Goal: Task Accomplishment & Management: Complete application form

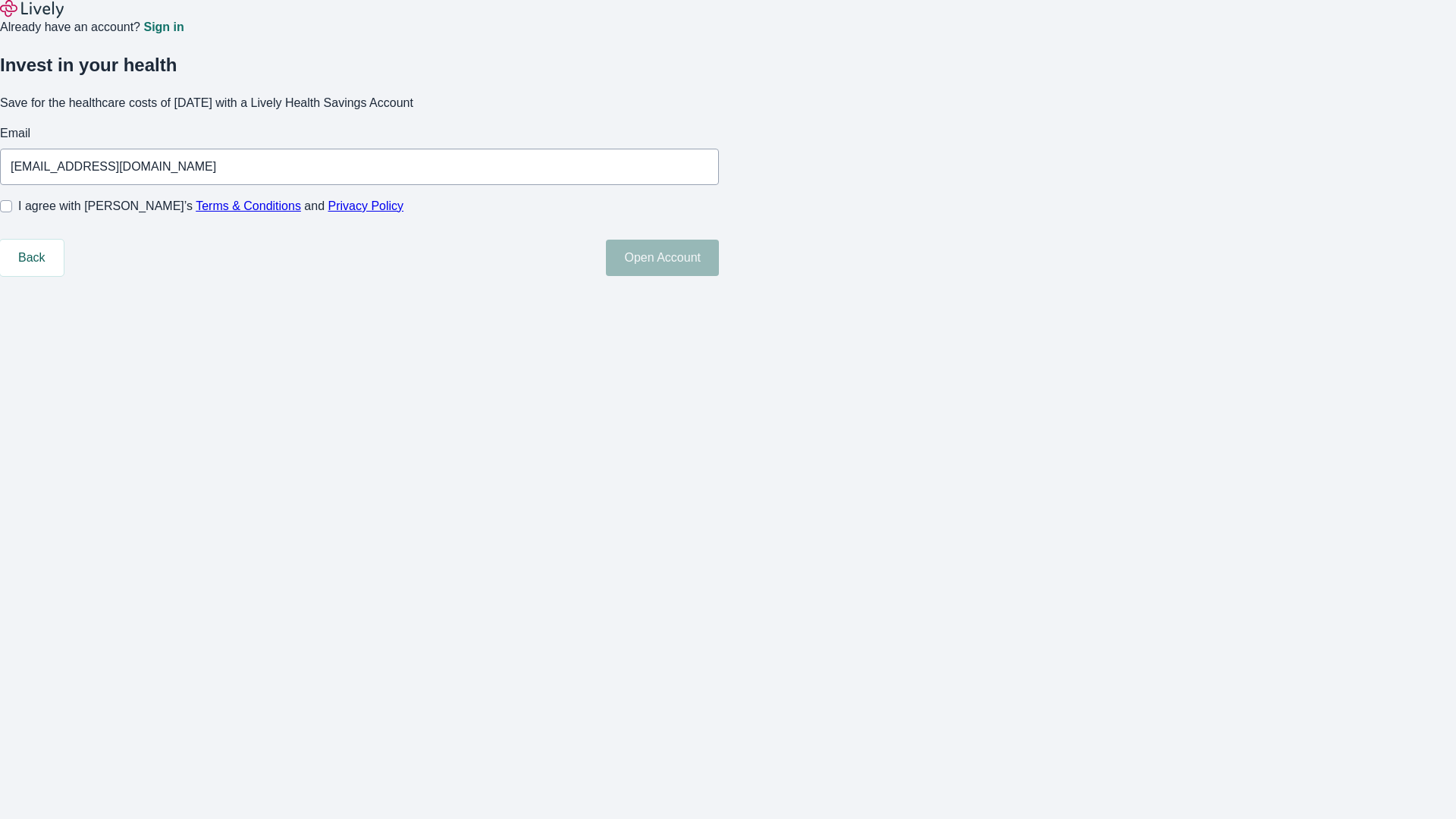
click at [12, 212] on input "I agree with Lively’s Terms & Conditions and Privacy Policy" at bounding box center [6, 207] width 12 height 12
checkbox input "true"
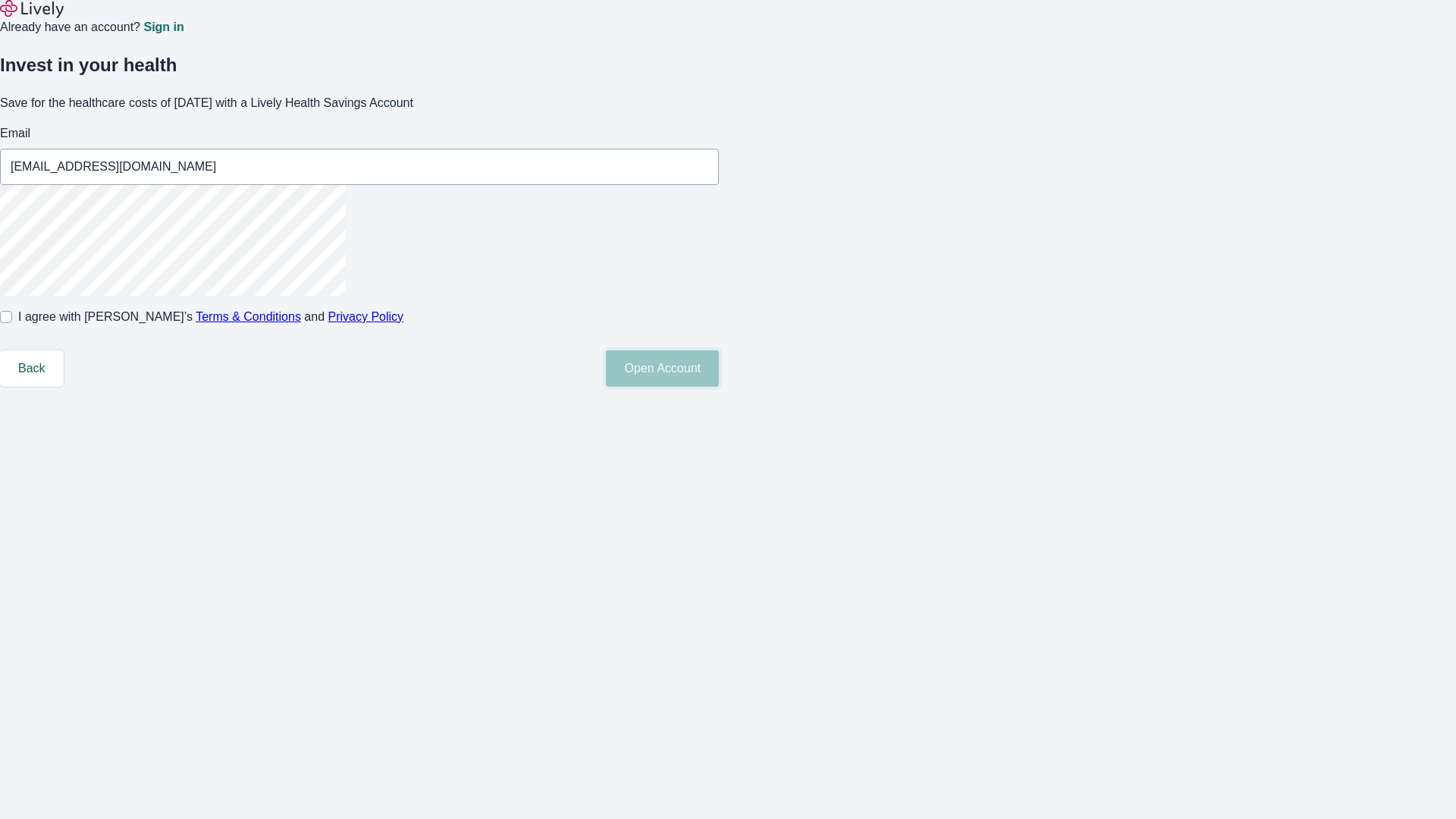
click at [719, 387] on button "Open Account" at bounding box center [662, 368] width 113 height 37
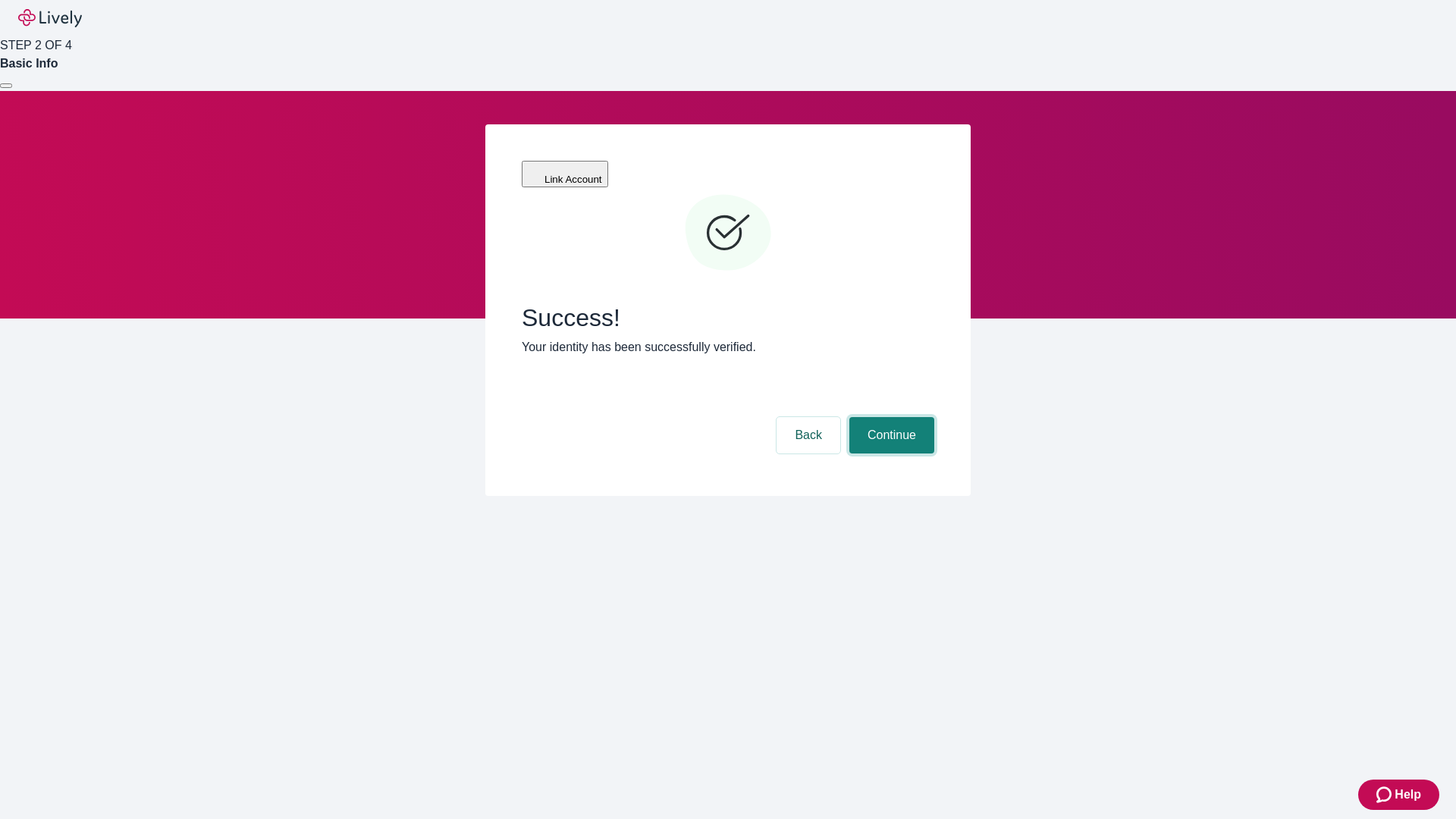
click at [889, 417] on button "Continue" at bounding box center [891, 435] width 85 height 37
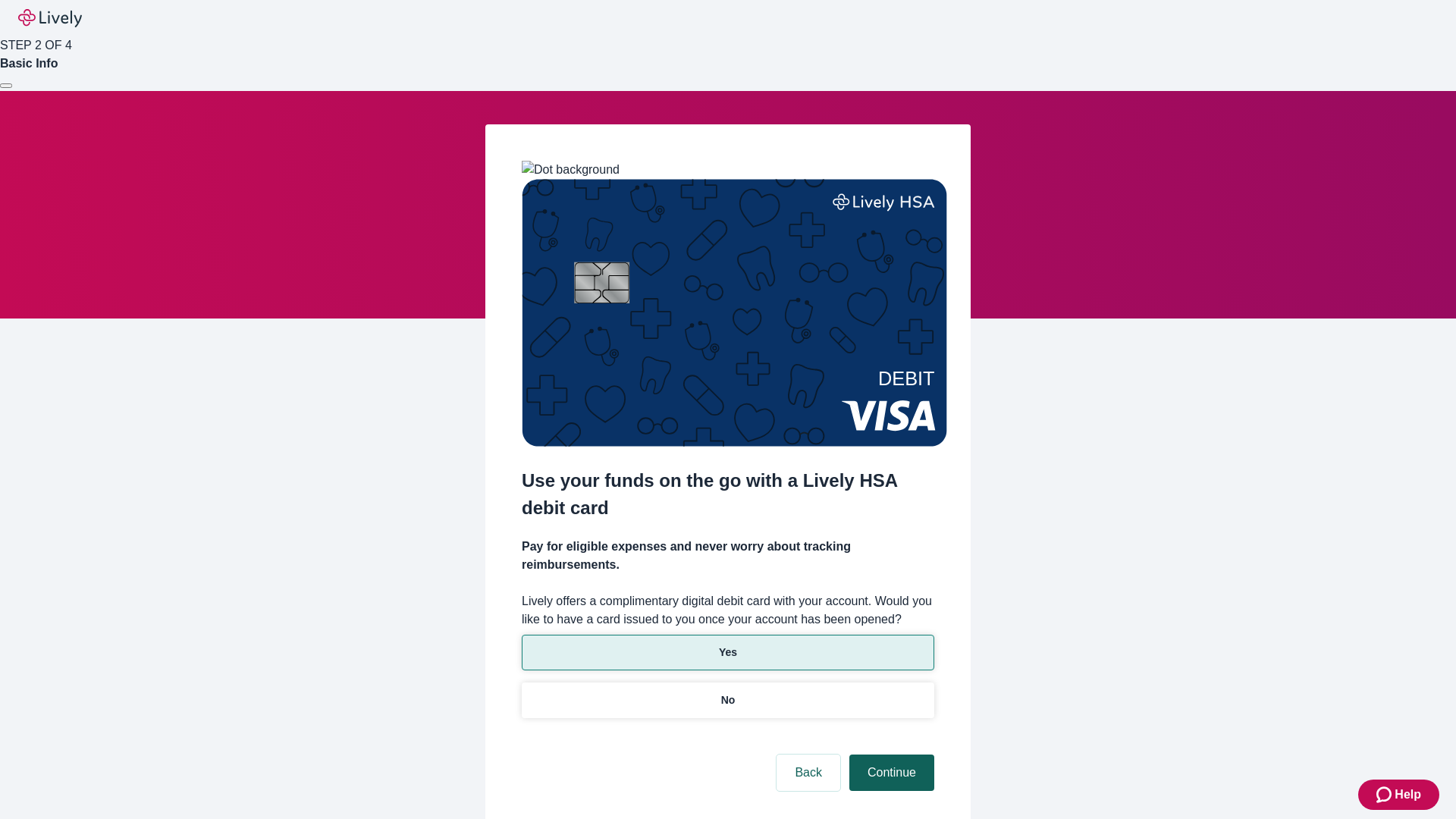
click at [727, 644] on p "Yes" at bounding box center [728, 652] width 18 height 16
click at [889, 754] on button "Continue" at bounding box center [891, 772] width 85 height 37
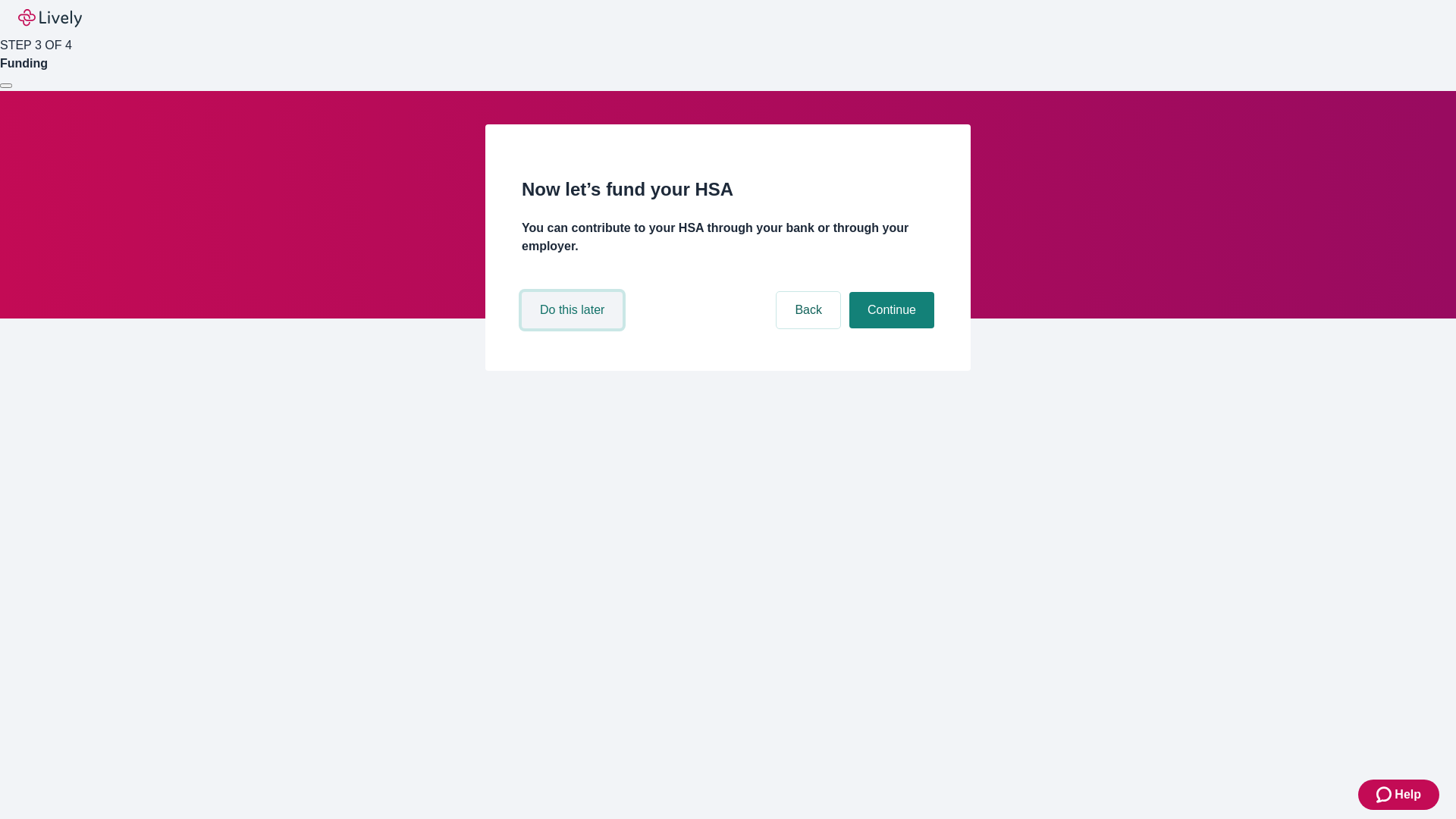
click at [574, 328] on button "Do this later" at bounding box center [572, 310] width 101 height 37
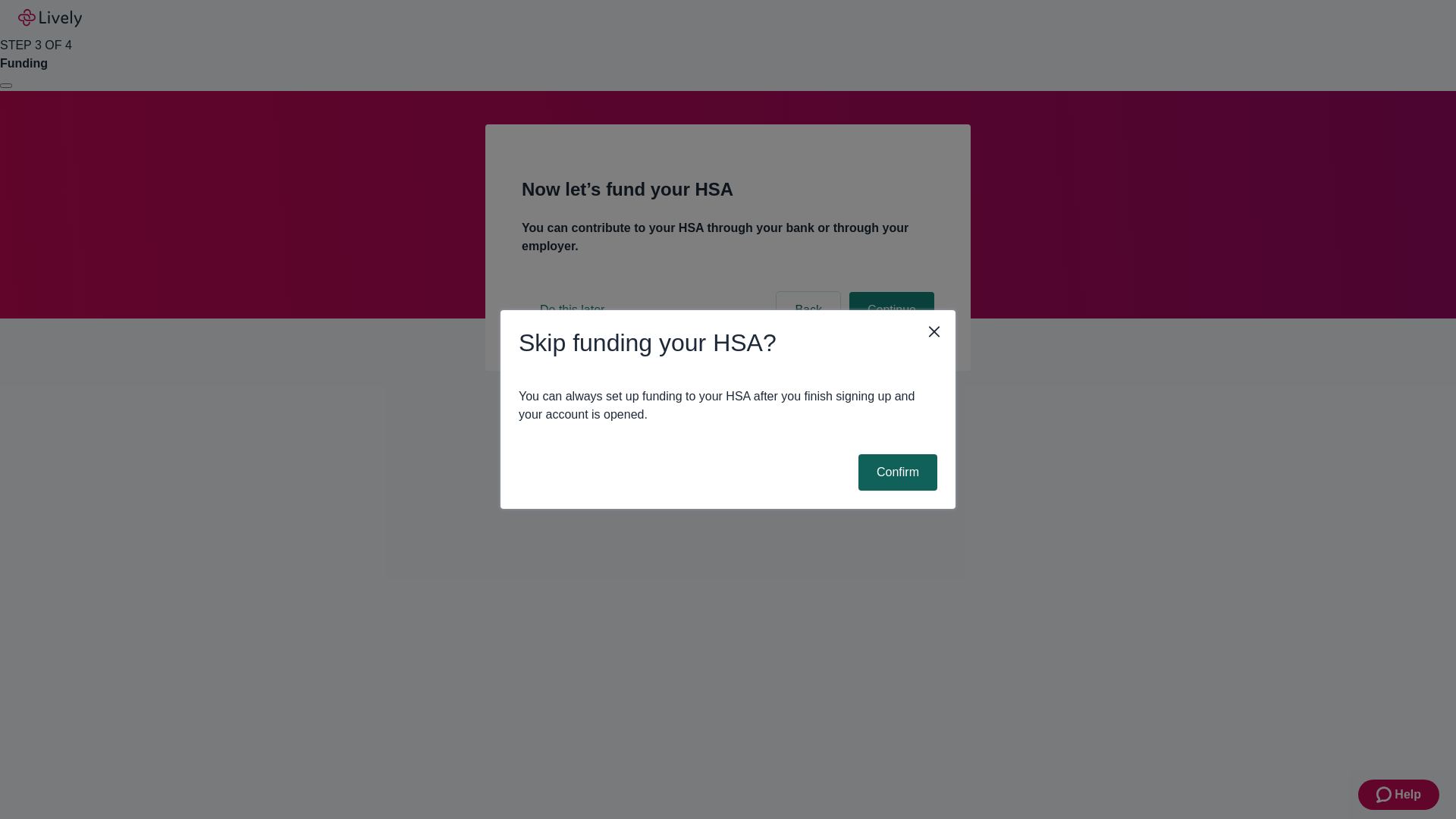
click at [895, 473] on button "Confirm" at bounding box center [898, 472] width 79 height 37
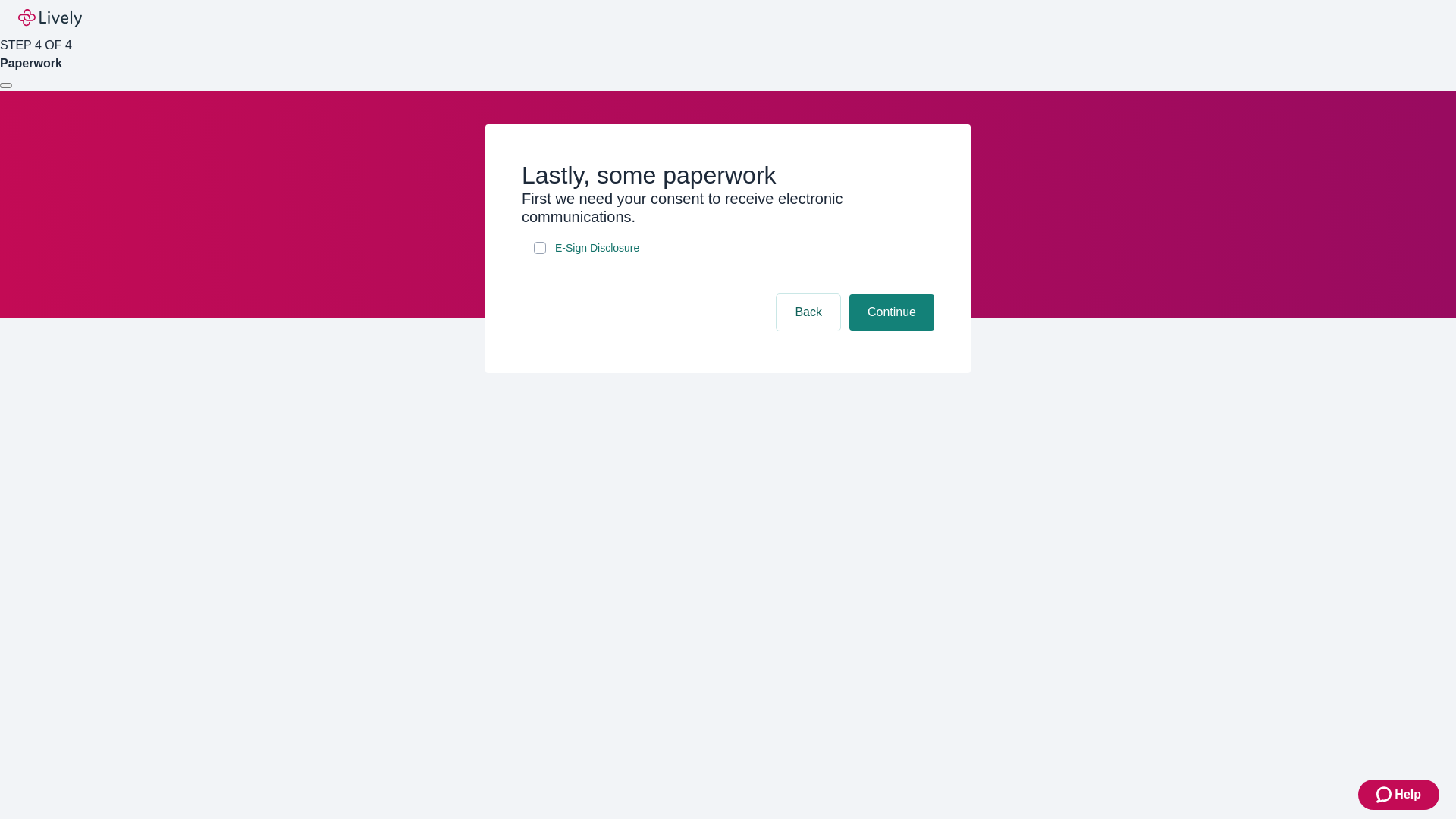
click at [540, 254] on input "E-Sign Disclosure" at bounding box center [540, 248] width 12 height 12
checkbox input "true"
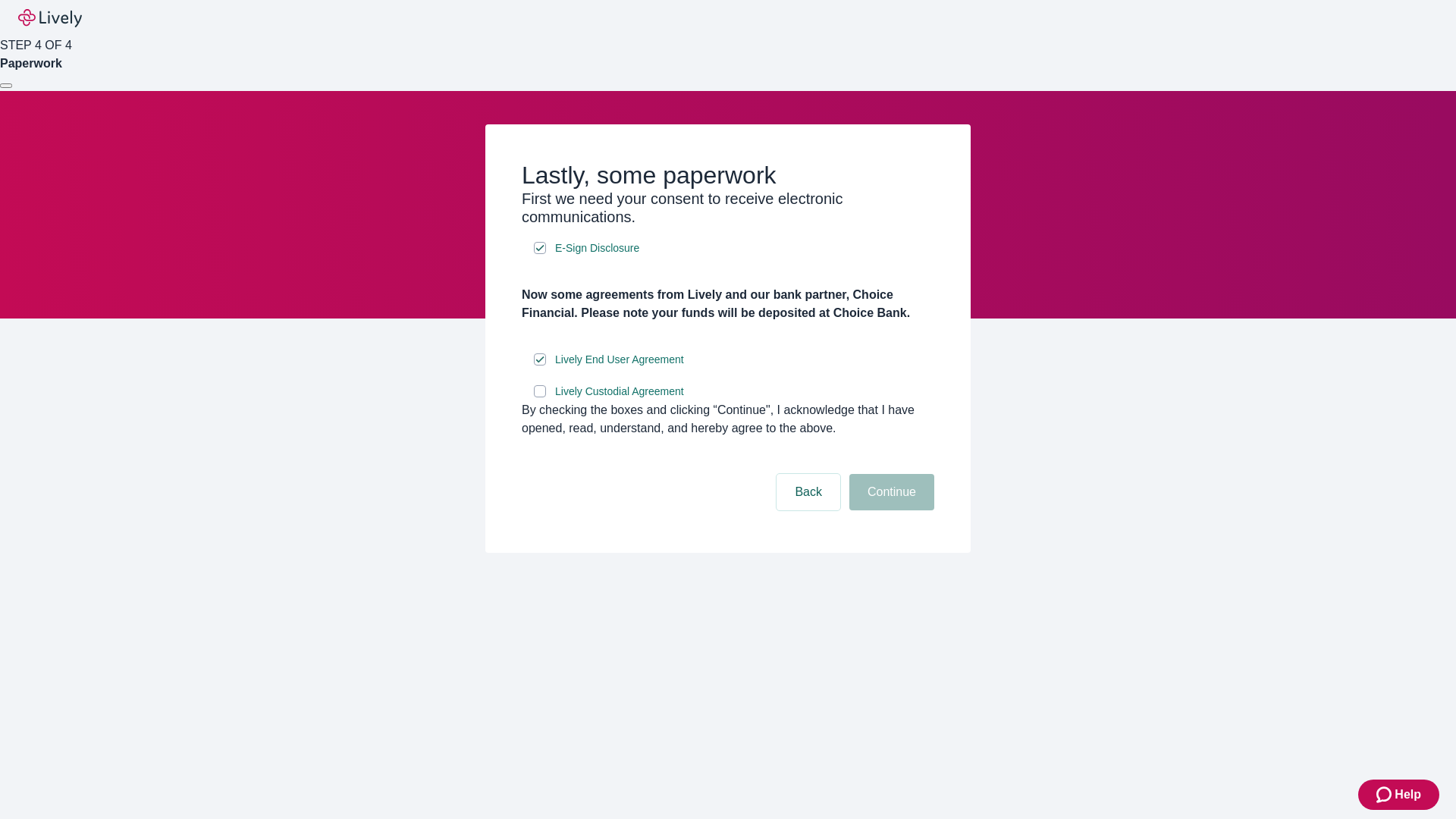
click at [540, 397] on input "Lively Custodial Agreement" at bounding box center [540, 392] width 12 height 12
checkbox input "true"
click at [889, 510] on button "Continue" at bounding box center [891, 492] width 85 height 37
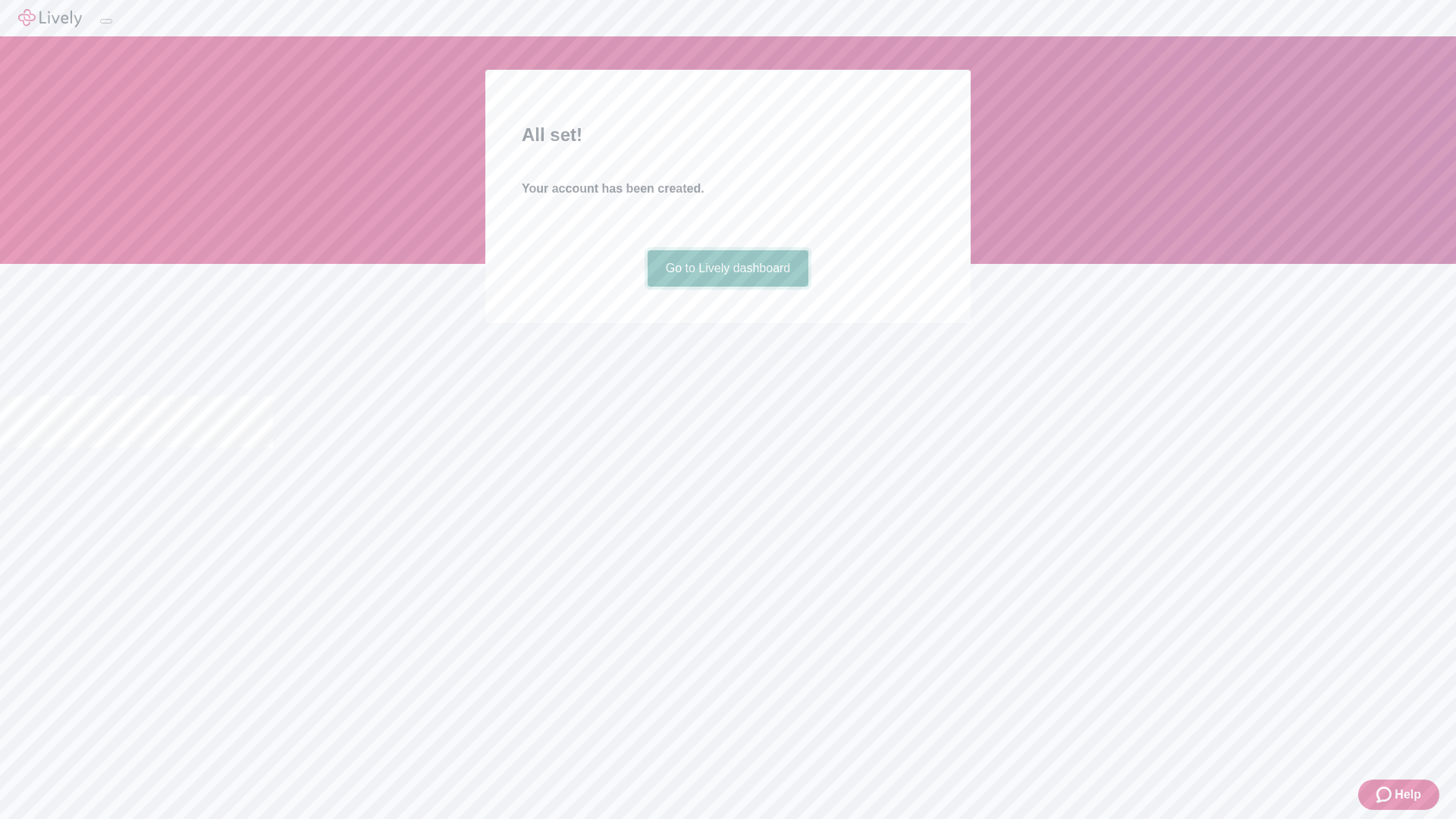
click at [727, 286] on link "Go to Lively dashboard" at bounding box center [728, 268] width 161 height 37
